Goal: Task Accomplishment & Management: Manage account settings

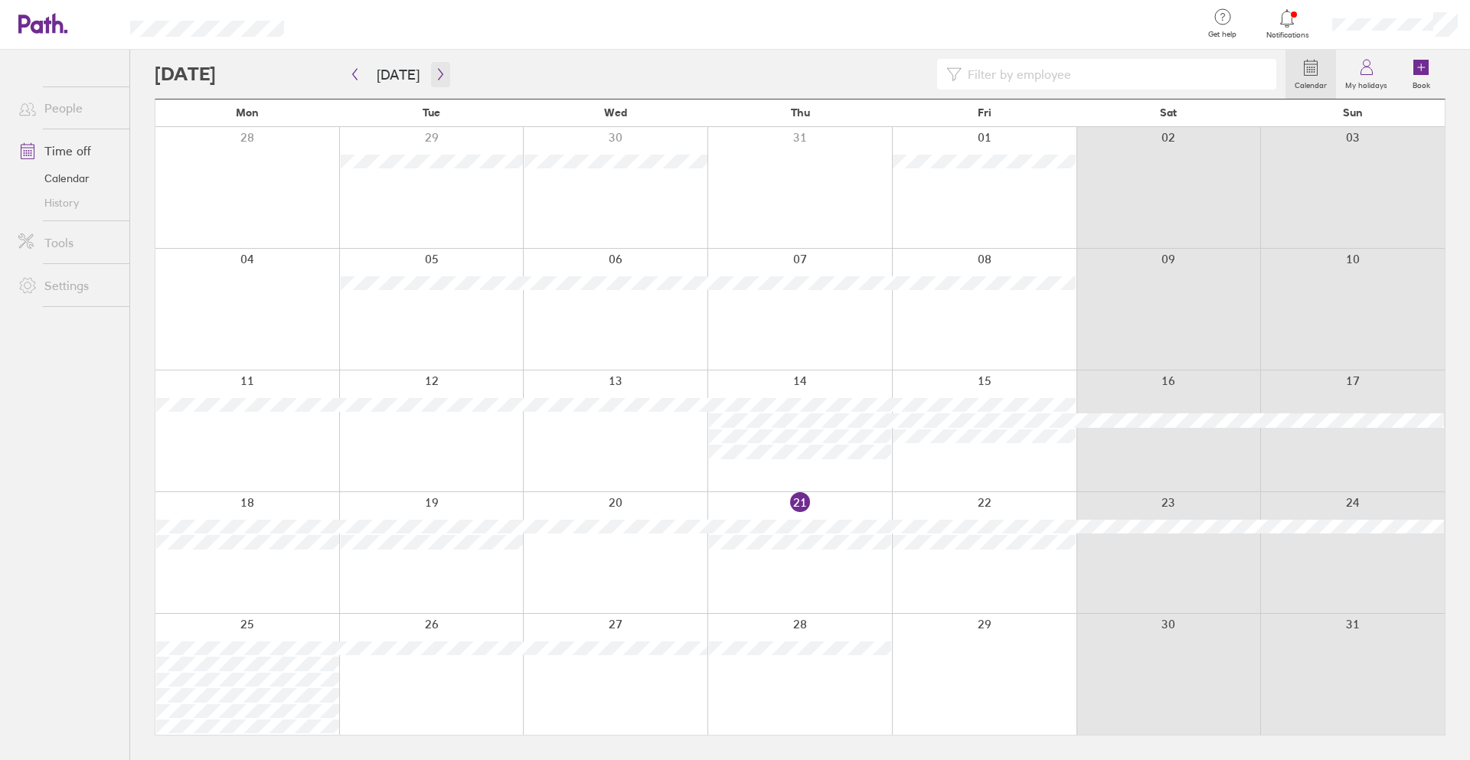
click at [437, 69] on icon "button" at bounding box center [440, 74] width 11 height 12
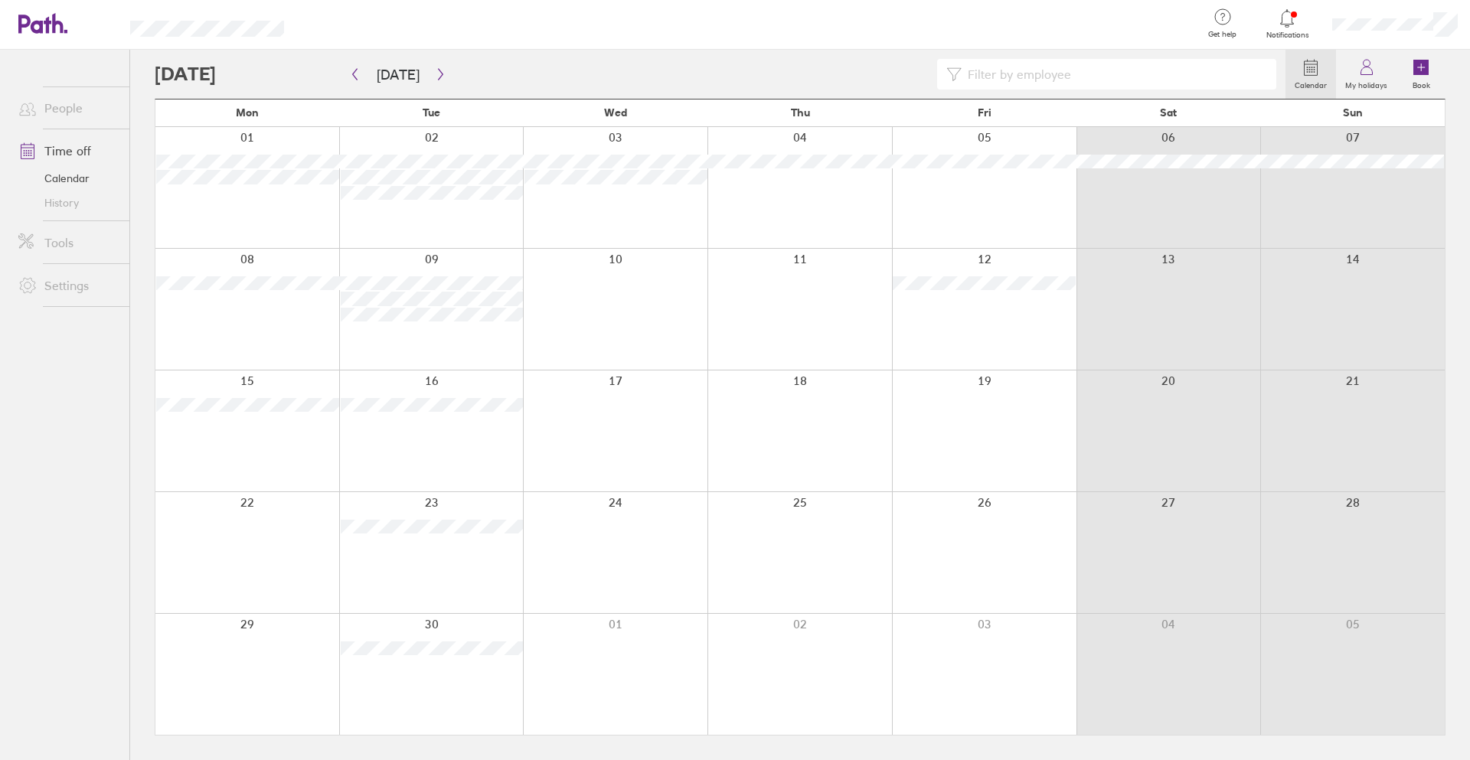
click at [1033, 404] on div at bounding box center [984, 431] width 185 height 121
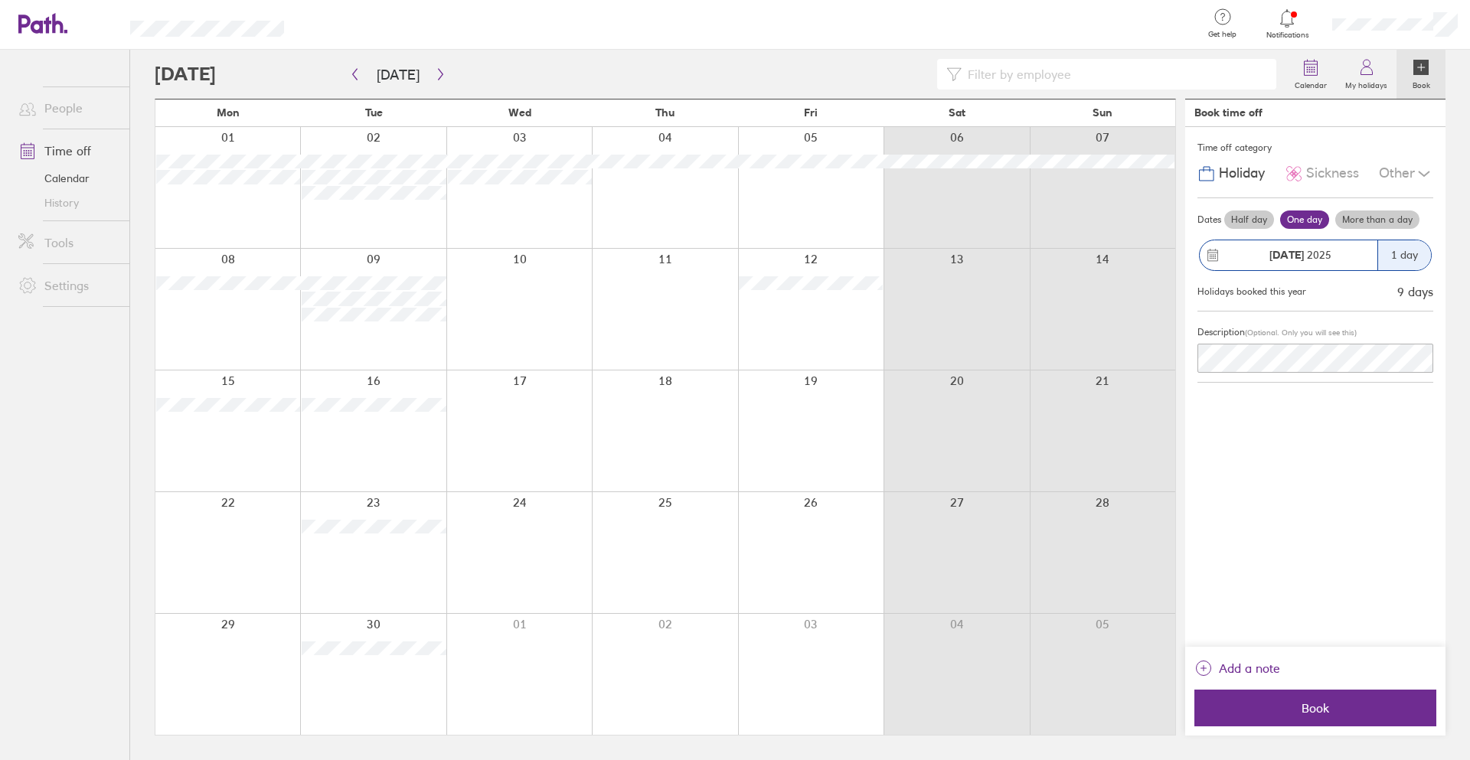
click at [822, 420] on div at bounding box center [810, 431] width 145 height 121
click at [814, 384] on div at bounding box center [810, 431] width 145 height 121
click at [816, 442] on div at bounding box center [810, 431] width 145 height 121
click at [789, 424] on div at bounding box center [810, 431] width 145 height 121
click at [825, 412] on div at bounding box center [810, 431] width 145 height 121
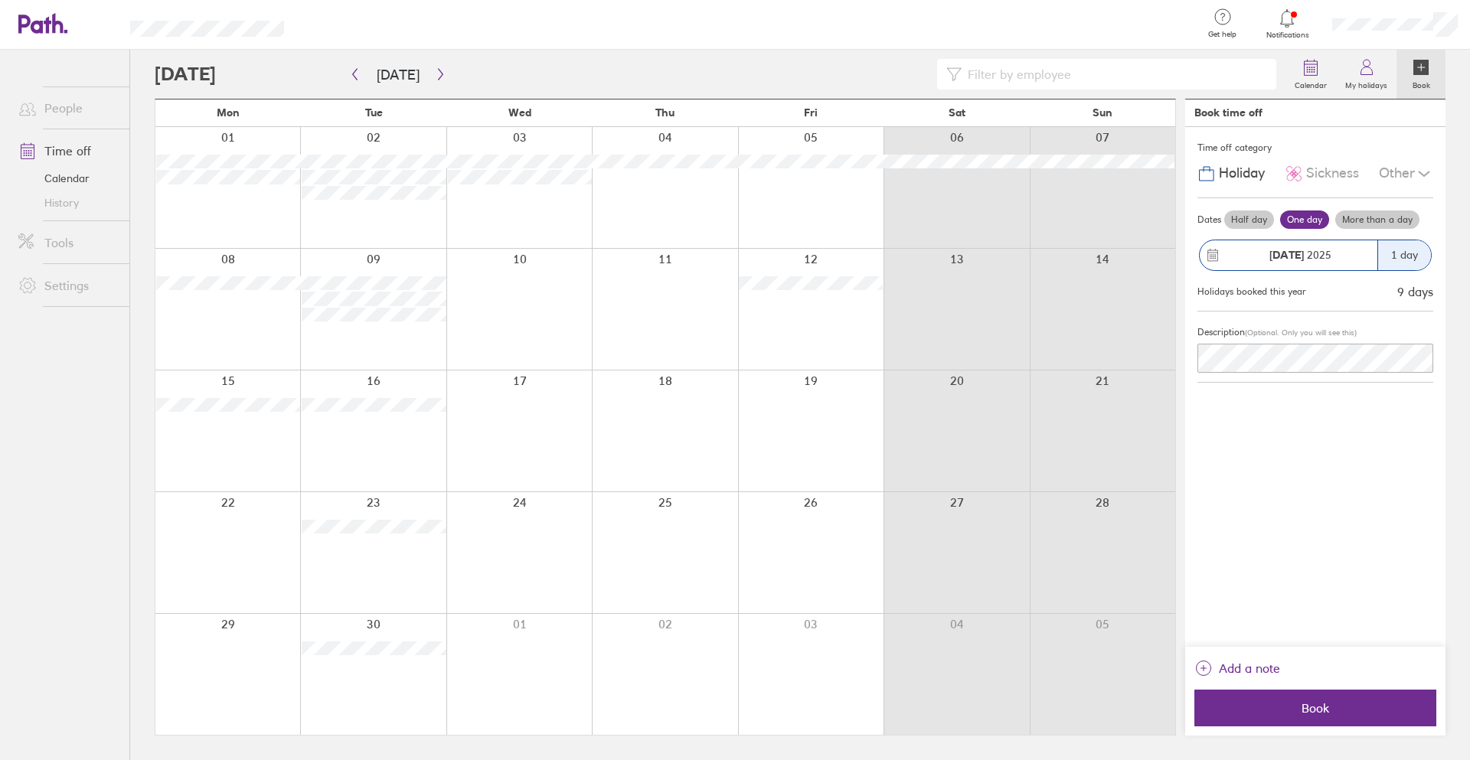
click at [828, 402] on div at bounding box center [810, 431] width 145 height 121
click at [830, 443] on div at bounding box center [810, 431] width 145 height 121
click at [1352, 703] on span "Book" at bounding box center [1315, 708] width 221 height 14
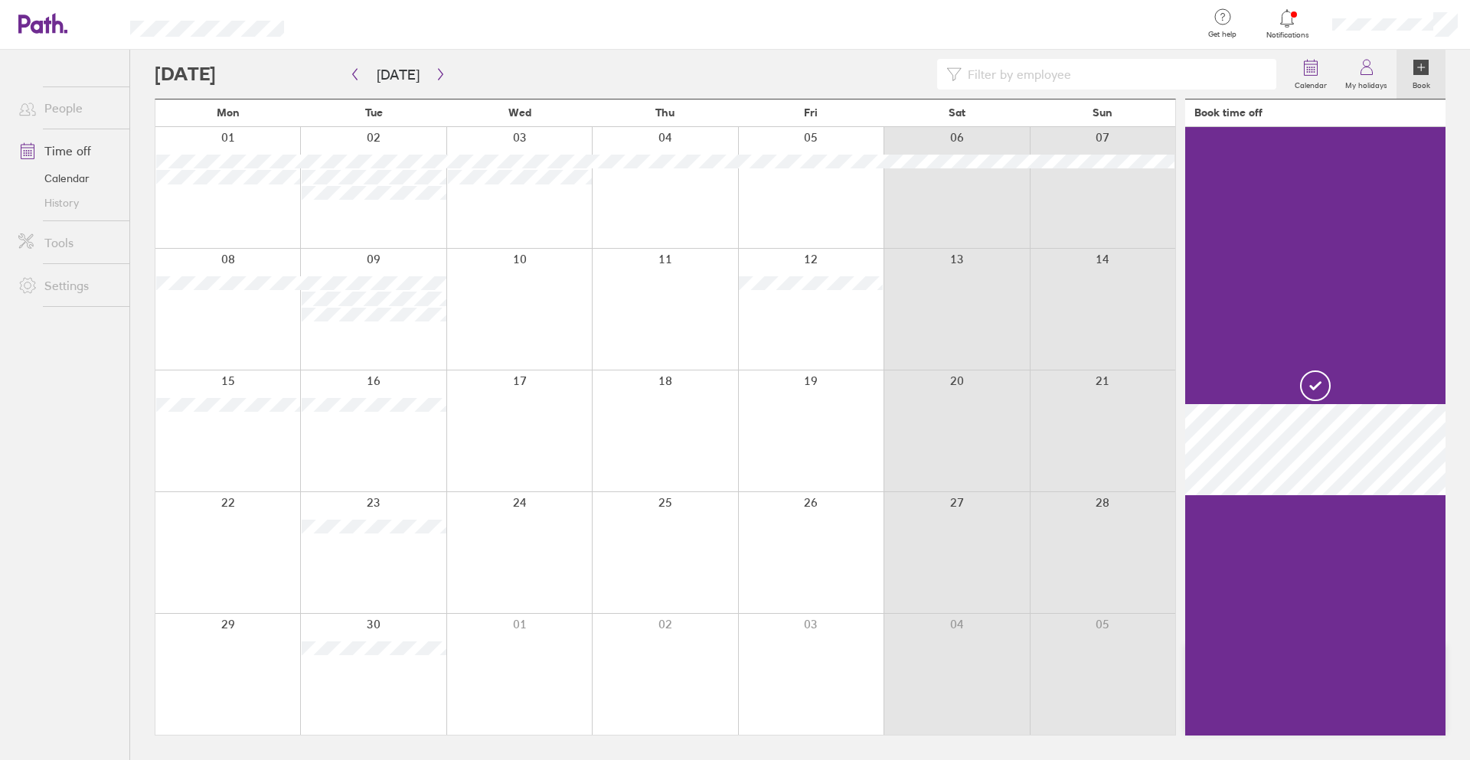
click at [852, 427] on div at bounding box center [810, 431] width 145 height 121
